Goal: Information Seeking & Learning: Find specific fact

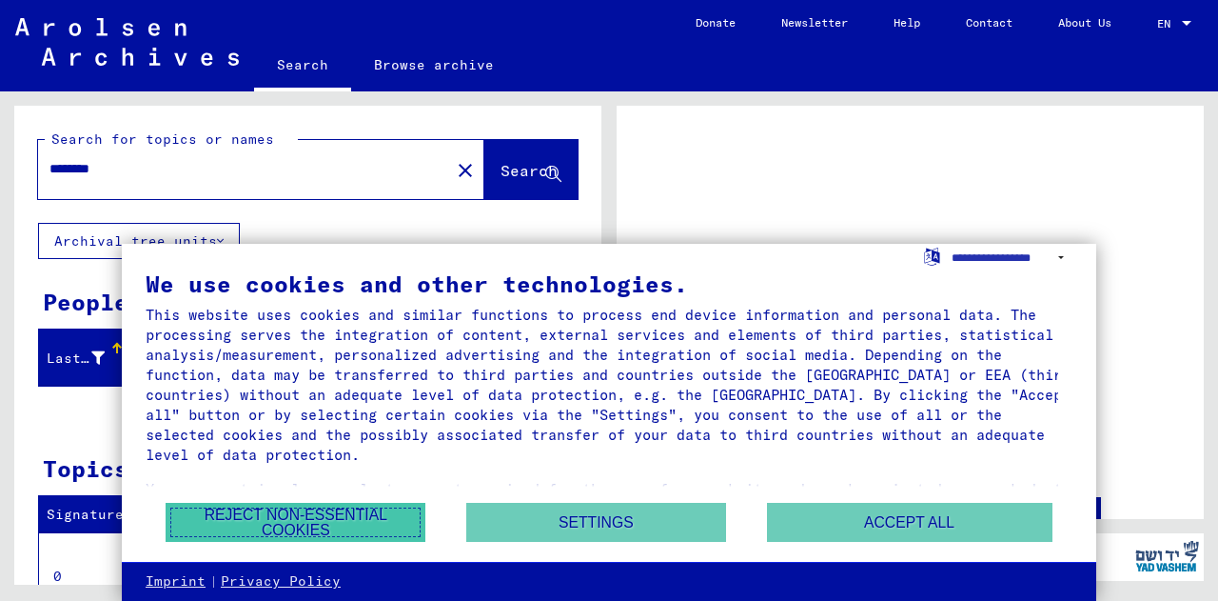
click at [328, 511] on button "Reject non-essential cookies" at bounding box center [296, 522] width 260 height 39
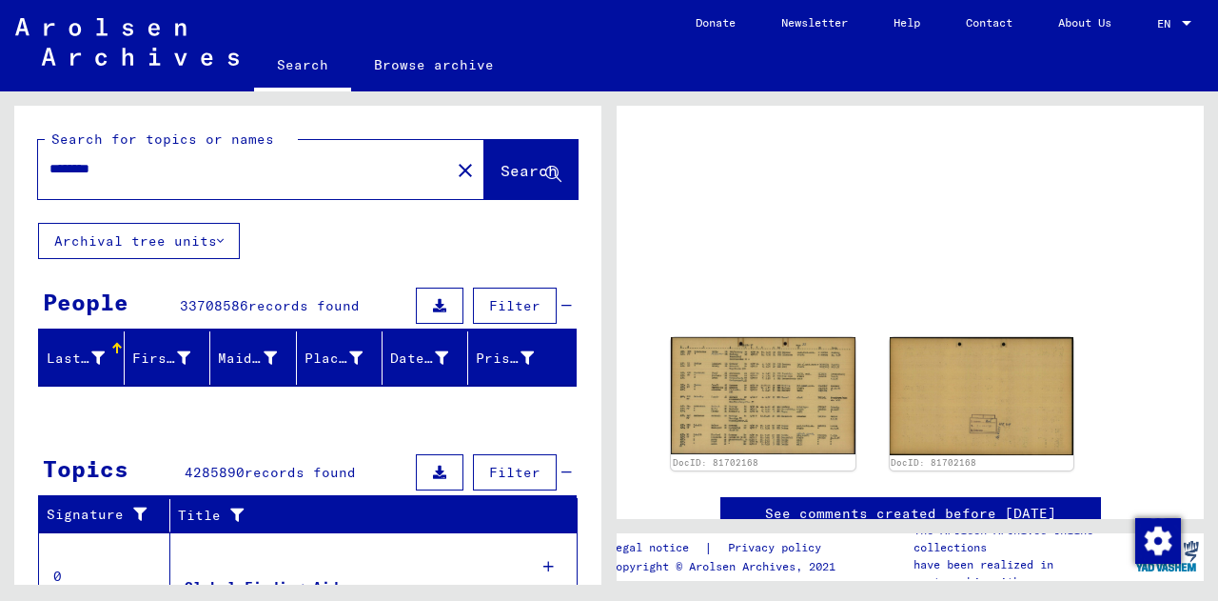
click at [1018, 504] on link "See comments created before [DATE]" at bounding box center [910, 514] width 291 height 20
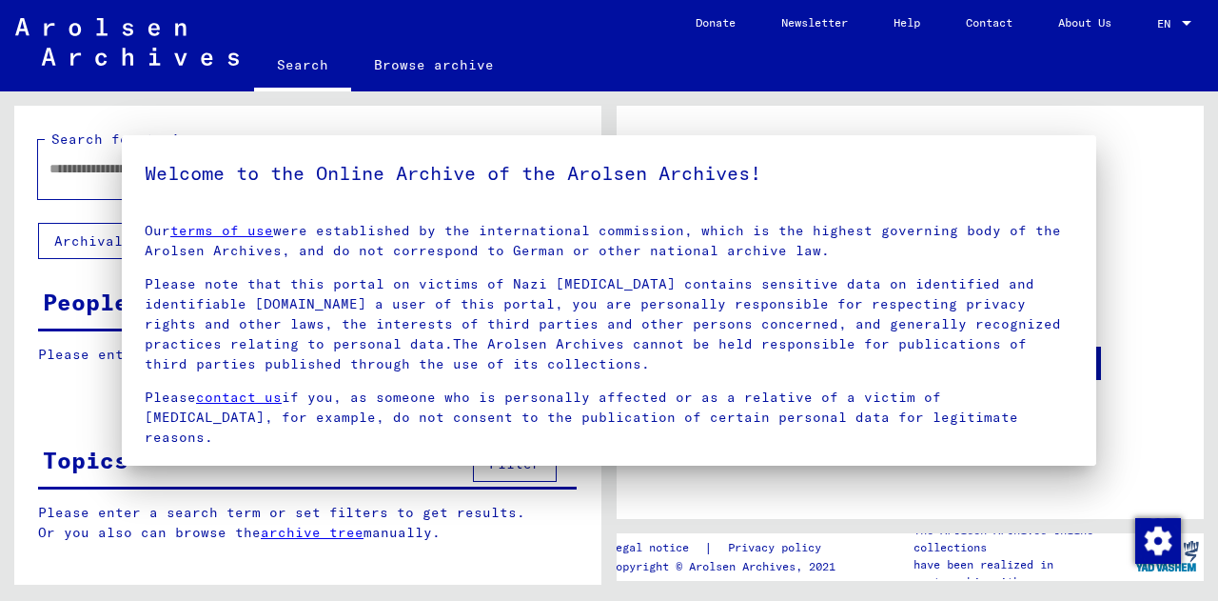
type input "********"
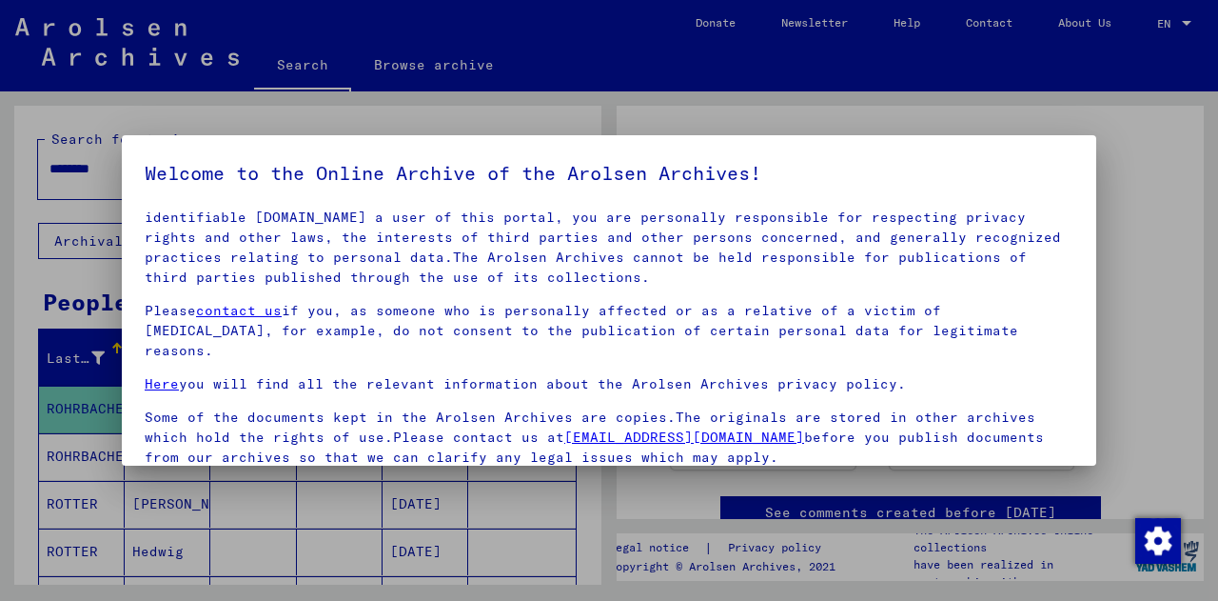
scroll to position [155, 0]
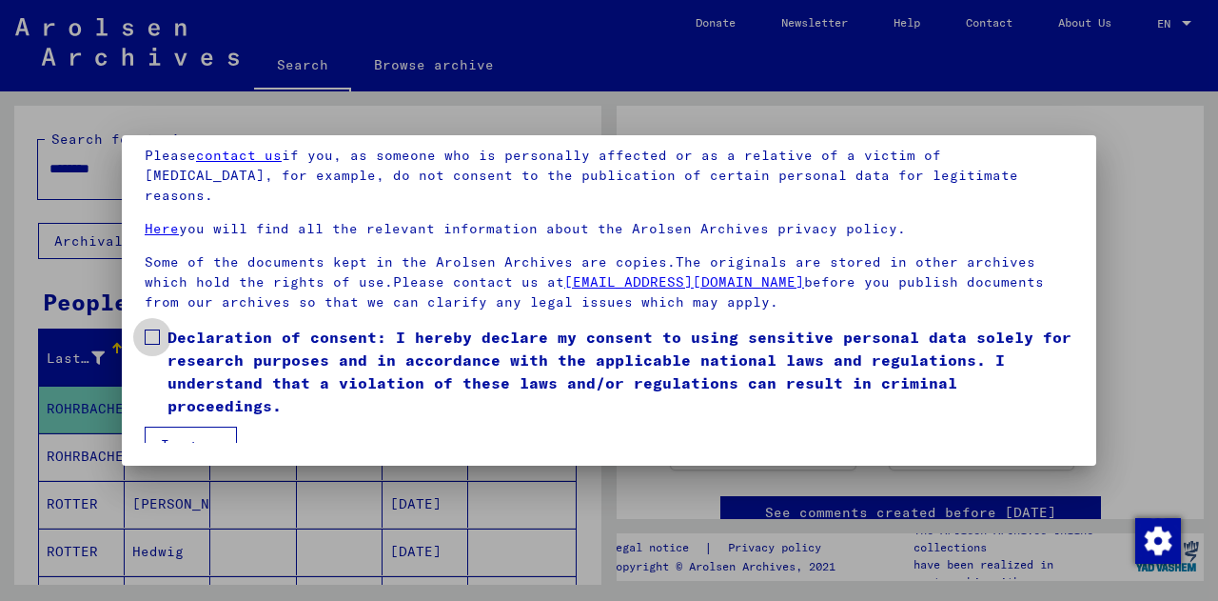
click at [156, 329] on span at bounding box center [152, 336] width 15 height 15
click at [163, 430] on button "I agree" at bounding box center [191, 444] width 92 height 36
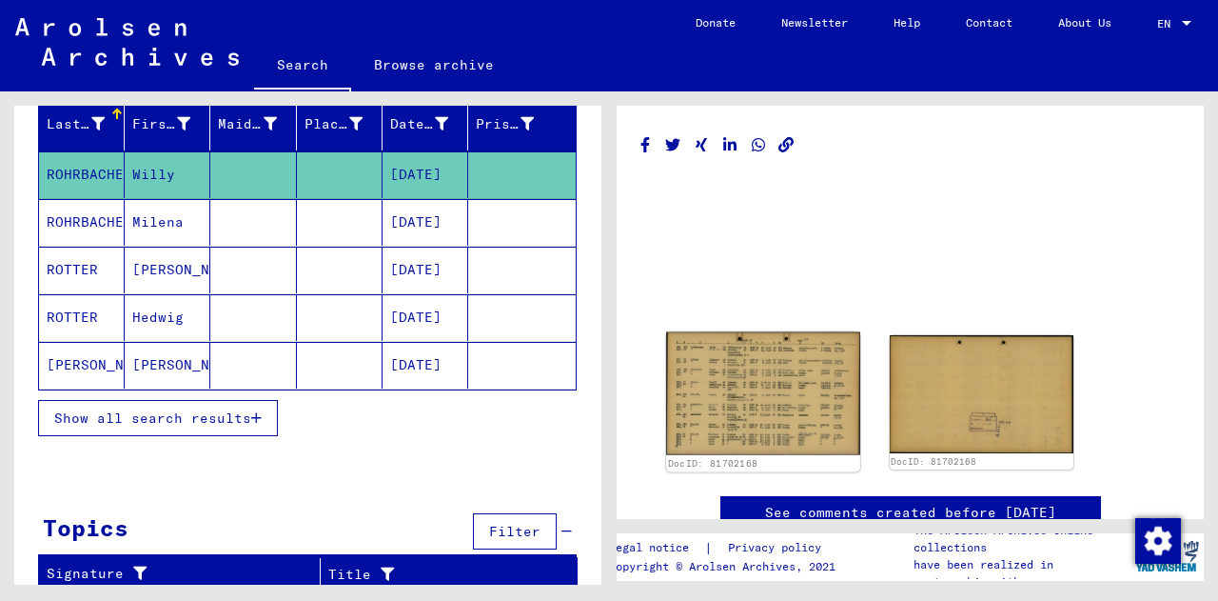
scroll to position [30, 0]
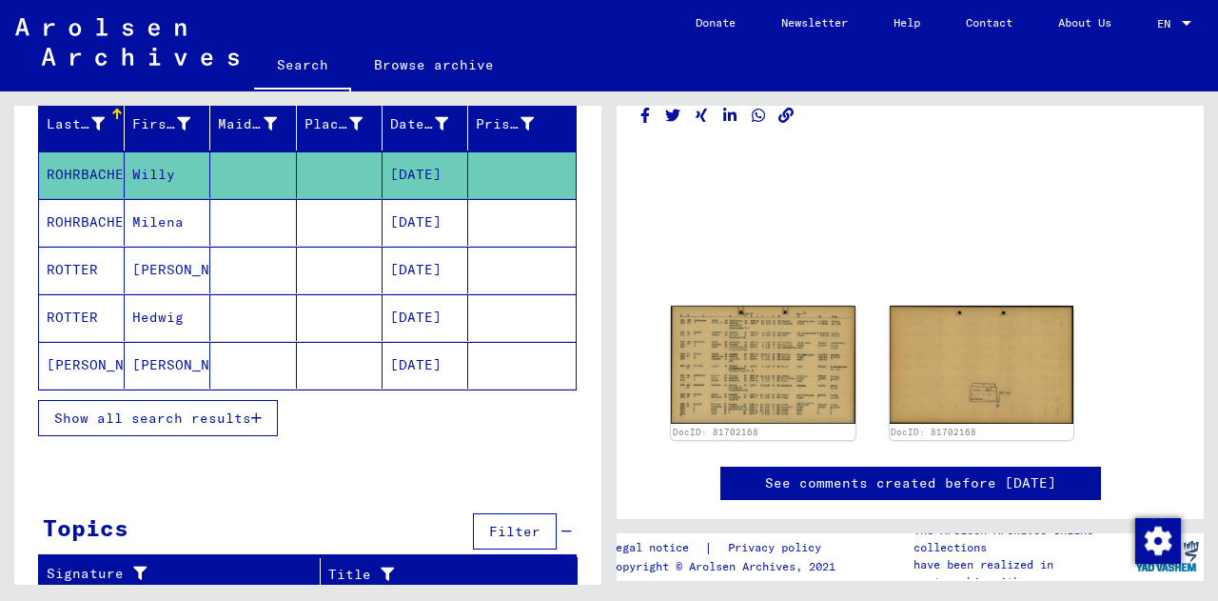
click at [984, 564] on p "have been realized in partnership with" at bounding box center [1022, 573] width 217 height 34
click at [1161, 546] on img "Change consent" at bounding box center [1159, 541] width 46 height 46
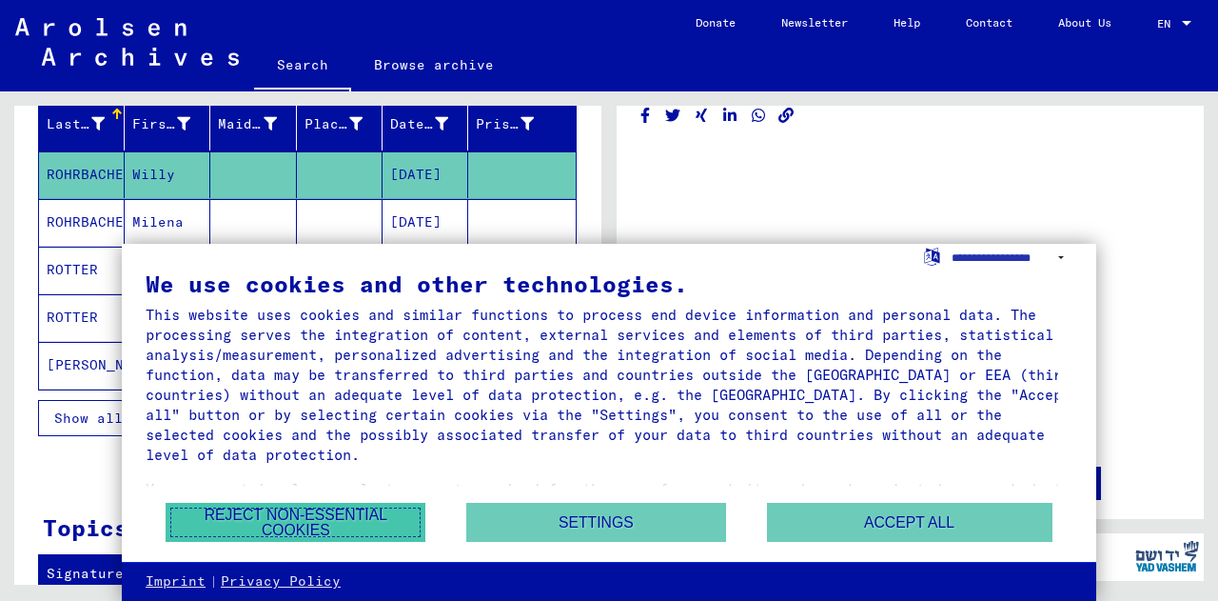
click at [303, 516] on button "Reject non-essential cookies" at bounding box center [296, 522] width 260 height 39
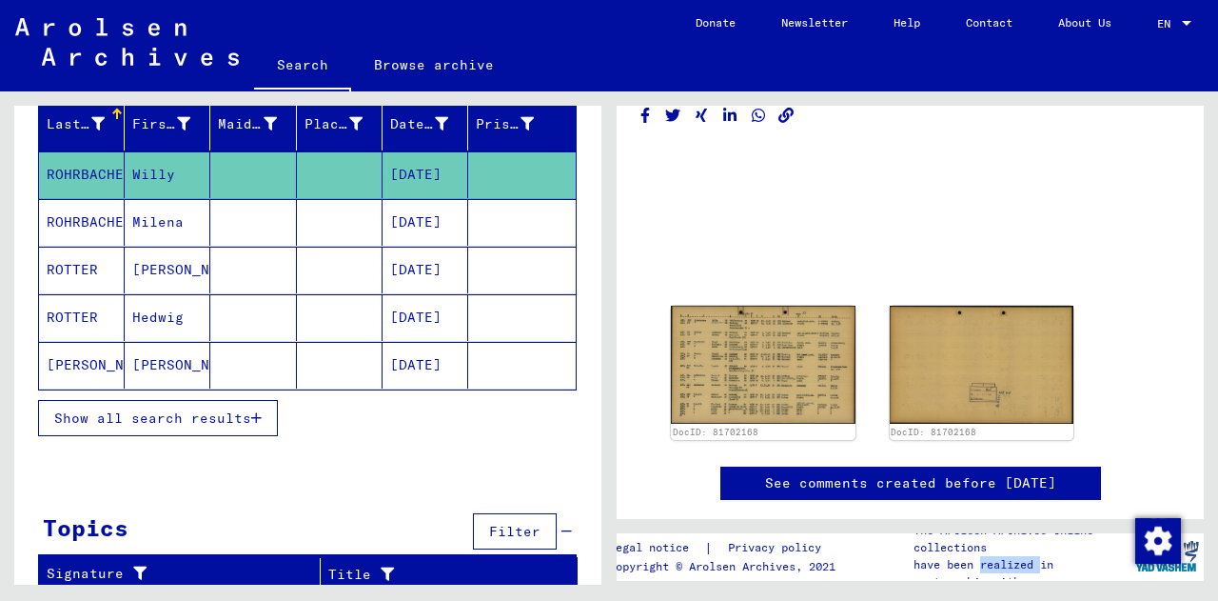
click at [899, 483] on link "See comments created before [DATE]" at bounding box center [910, 483] width 291 height 20
